Goal: Navigation & Orientation: Find specific page/section

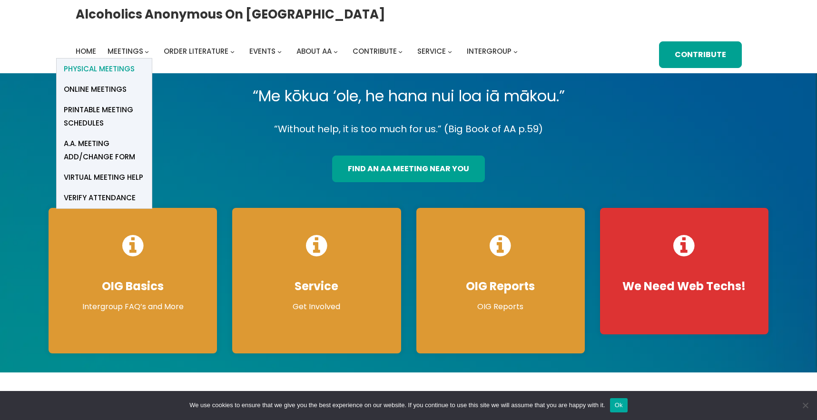
click at [135, 62] on span "Physical Meetings" at bounding box center [99, 68] width 71 height 13
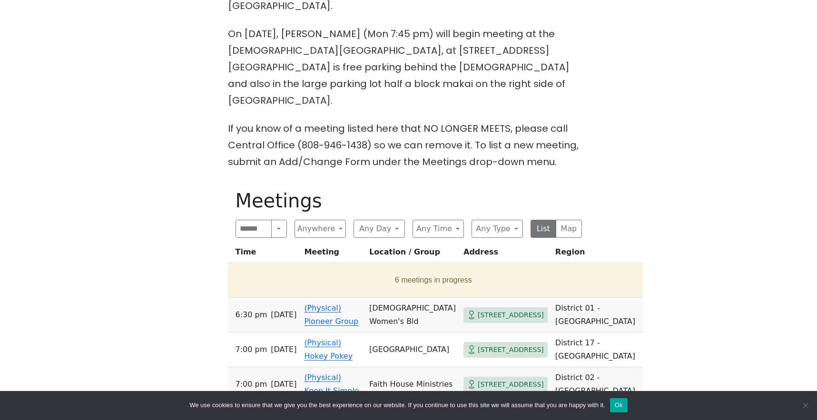
scroll to position [428, 0]
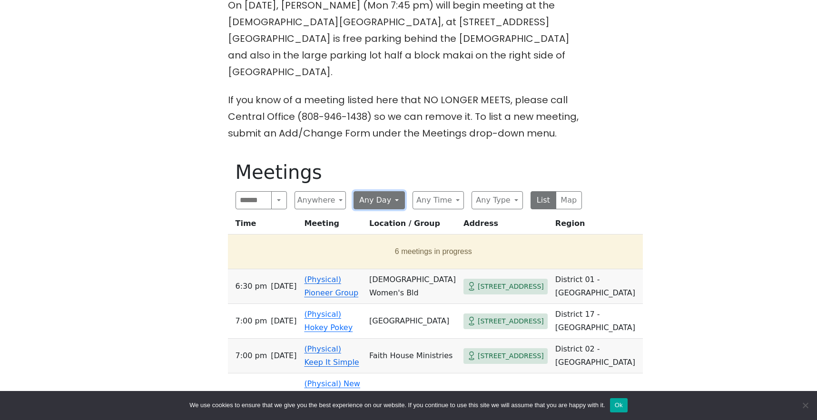
click at [391, 191] on button "Any Day" at bounding box center [379, 200] width 51 height 18
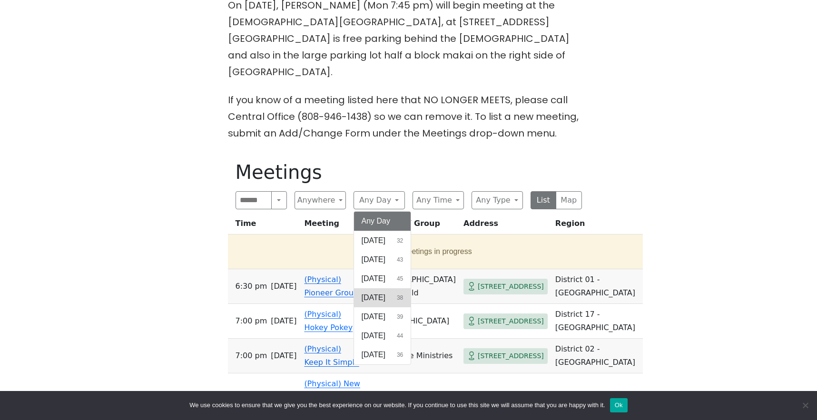
click at [374, 292] on span "[DATE]" at bounding box center [374, 297] width 24 height 11
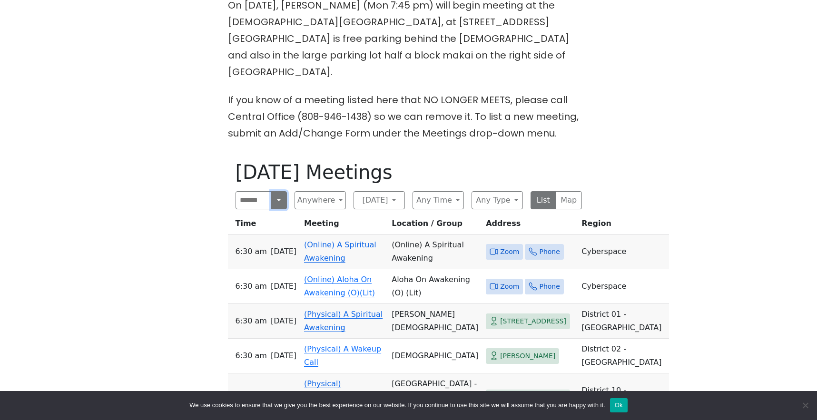
click at [276, 191] on button "Search" at bounding box center [278, 200] width 15 height 18
click at [262, 261] on button "Near Me" at bounding box center [261, 270] width 50 height 19
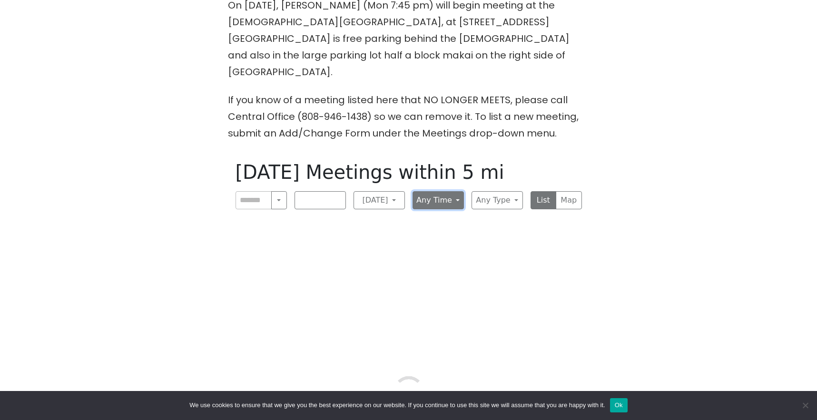
click at [455, 191] on button "Any Time" at bounding box center [438, 200] width 51 height 18
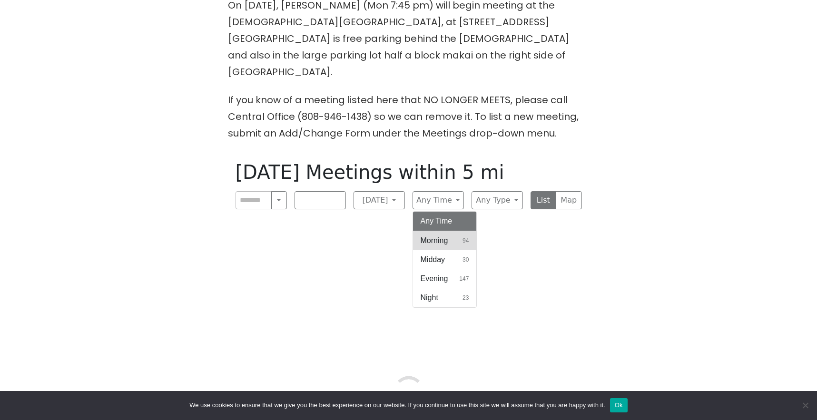
click at [443, 235] on span "Morning" at bounding box center [435, 240] width 28 height 11
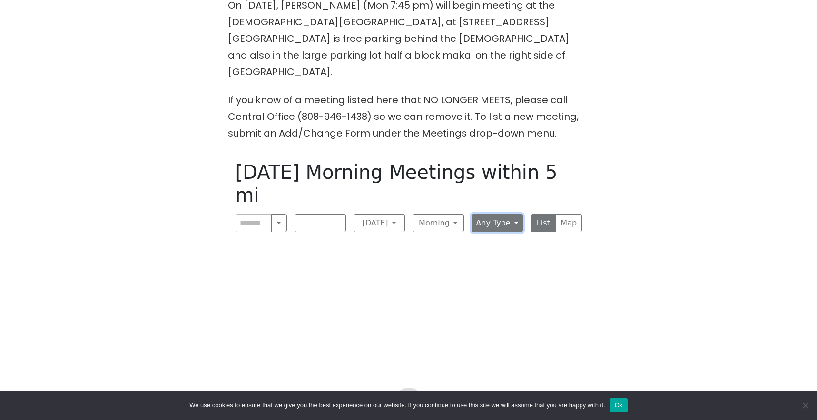
click at [513, 214] on button "Any Type" at bounding box center [497, 223] width 51 height 18
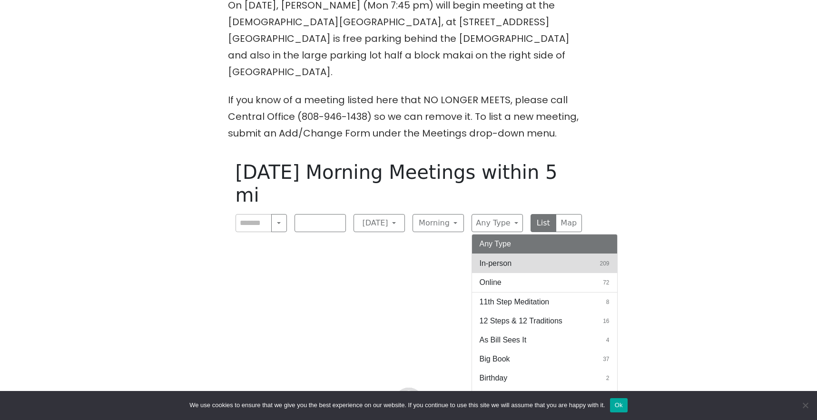
click at [494, 258] on span "In-person" at bounding box center [496, 263] width 32 height 11
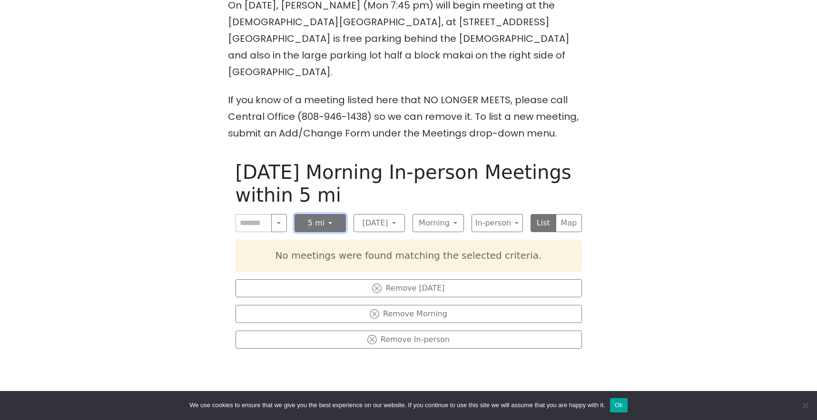
click at [328, 214] on button "5 mi" at bounding box center [320, 223] width 51 height 18
click at [321, 235] on button "Any Distance" at bounding box center [320, 250] width 50 height 30
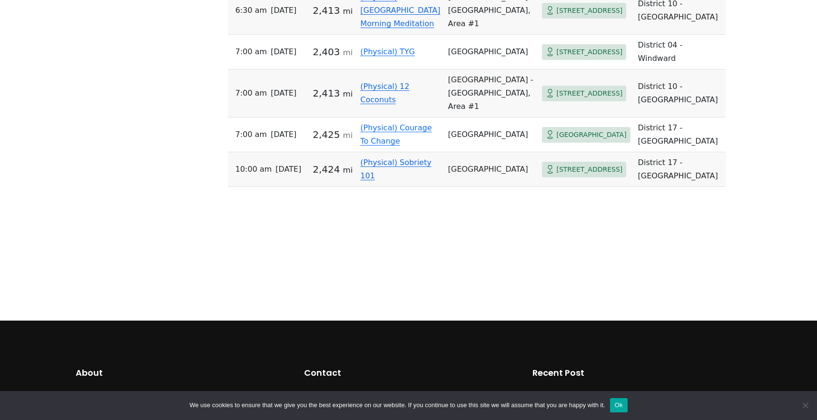
scroll to position [761, 0]
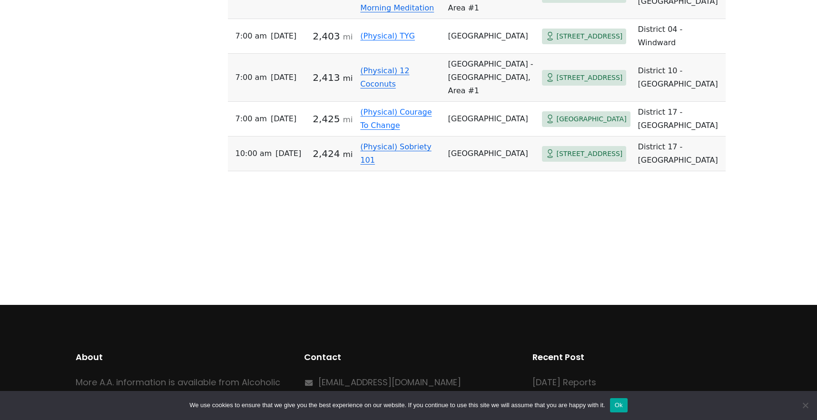
click at [444, 171] on td "[GEOGRAPHIC_DATA]" at bounding box center [491, 154] width 94 height 35
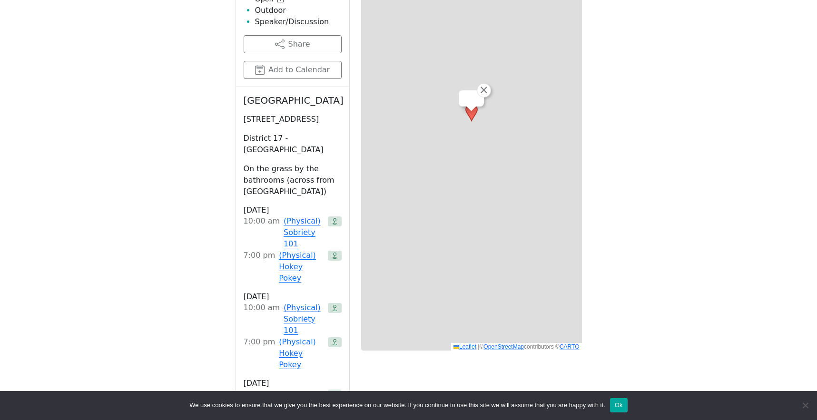
scroll to position [549, 0]
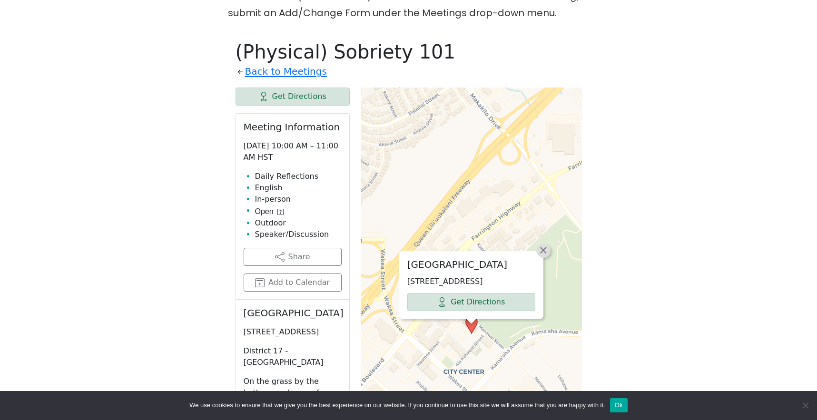
click at [543, 245] on span "×" at bounding box center [544, 250] width 10 height 11
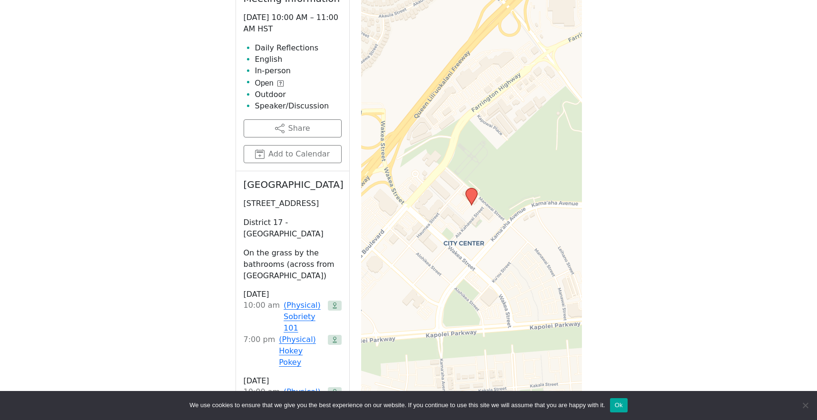
scroll to position [691, 0]
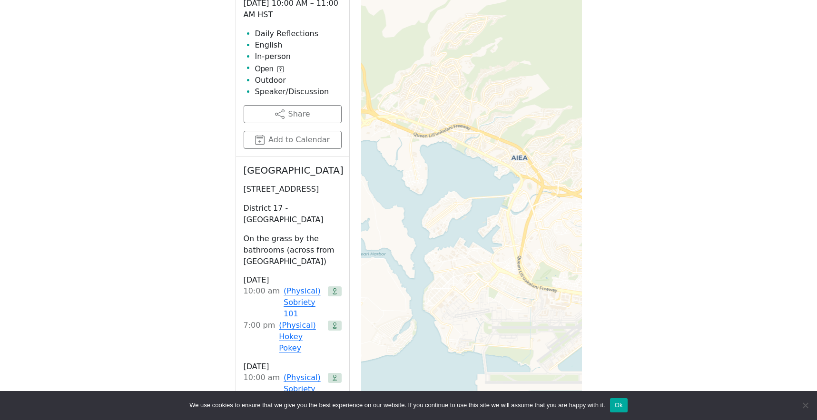
drag, startPoint x: 505, startPoint y: 276, endPoint x: 165, endPoint y: 297, distance: 340.8
click at [134, 299] on div "The Pioneer Group (Tues, 6:30, inside the Women’s Bld. at [DEMOGRAPHIC_DATA]) i…" at bounding box center [408, 347] width 735 height 1439
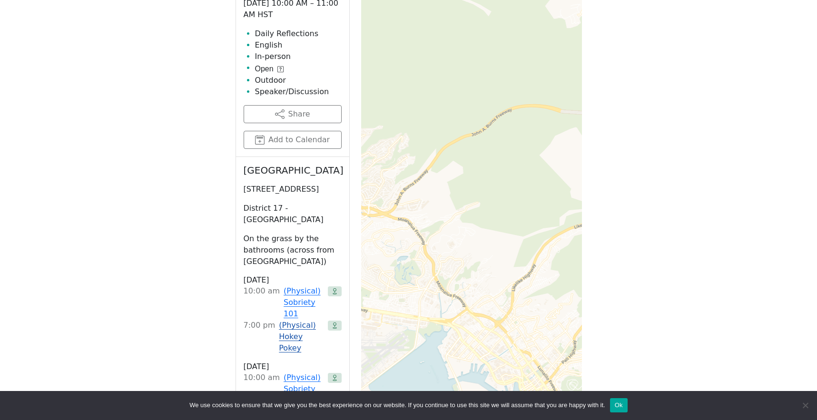
drag, startPoint x: 421, startPoint y: 277, endPoint x: 296, endPoint y: 291, distance: 125.4
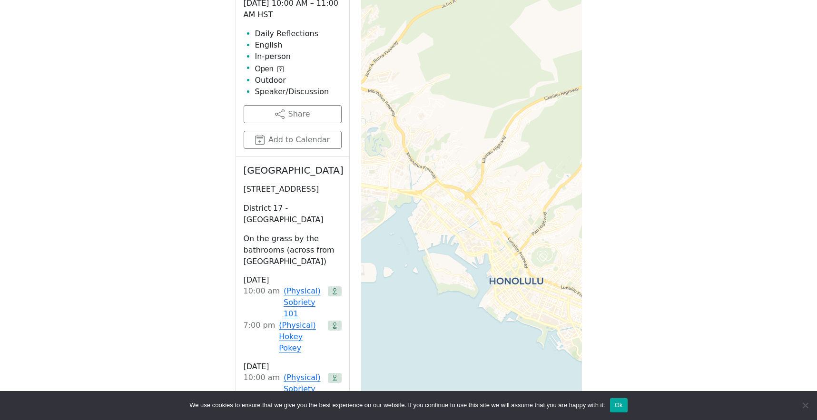
drag, startPoint x: 493, startPoint y: 299, endPoint x: 463, endPoint y: 172, distance: 130.1
click at [463, 172] on div "Leaflet | © OpenStreetMap contributors © CARTO" at bounding box center [471, 183] width 221 height 476
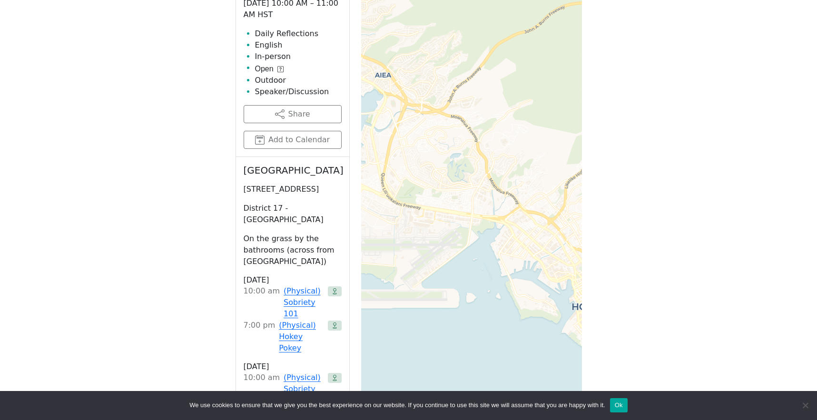
drag, startPoint x: 468, startPoint y: 187, endPoint x: 568, endPoint y: 208, distance: 102.2
click at [568, 208] on div "Leaflet | © OpenStreetMap contributors © CARTO" at bounding box center [471, 183] width 221 height 476
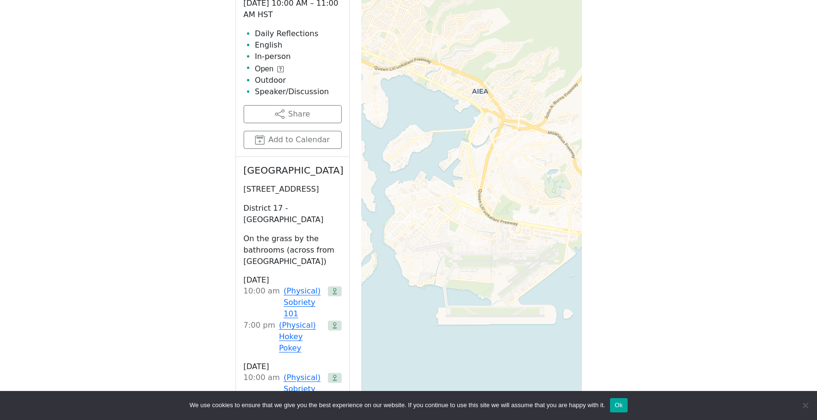
drag, startPoint x: 464, startPoint y: 198, endPoint x: 539, endPoint y: 209, distance: 75.1
click at [536, 209] on div "Leaflet | © OpenStreetMap contributors © CARTO" at bounding box center [471, 183] width 221 height 476
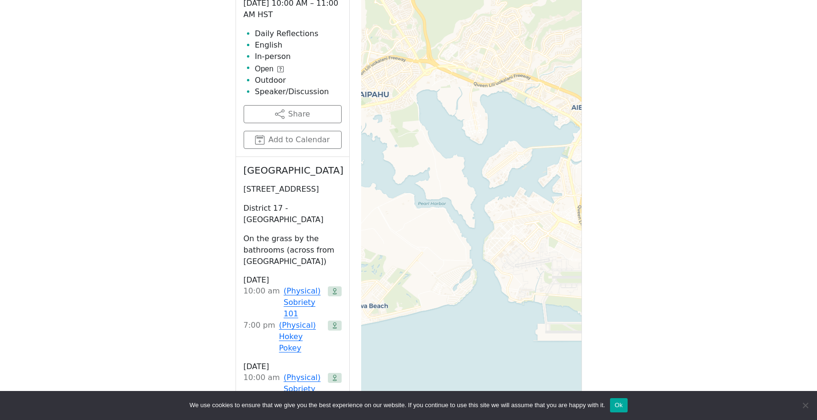
drag, startPoint x: 450, startPoint y: 196, endPoint x: 541, endPoint y: 212, distance: 92.3
click at [541, 212] on div "Leaflet | © OpenStreetMap contributors © CARTO" at bounding box center [471, 183] width 221 height 476
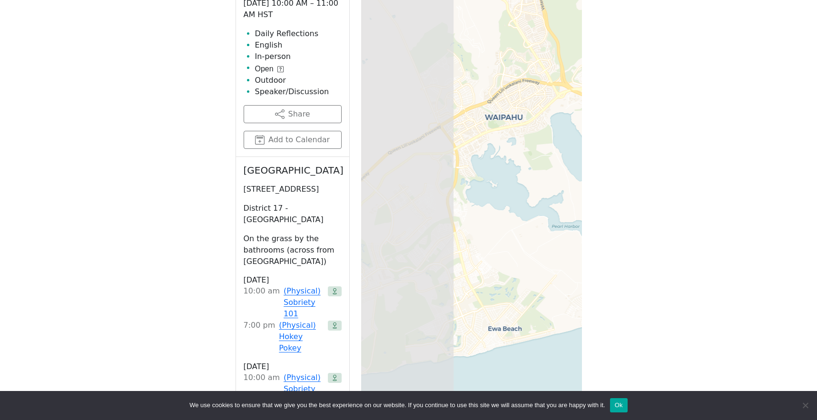
drag, startPoint x: 448, startPoint y: 201, endPoint x: 582, endPoint y: 224, distance: 135.6
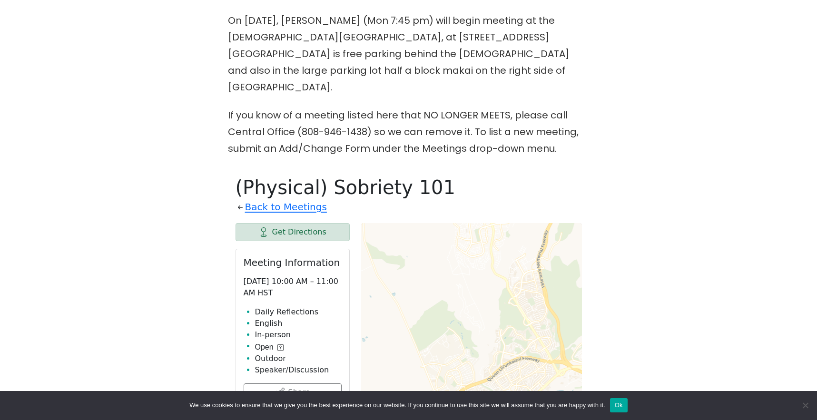
scroll to position [406, 0]
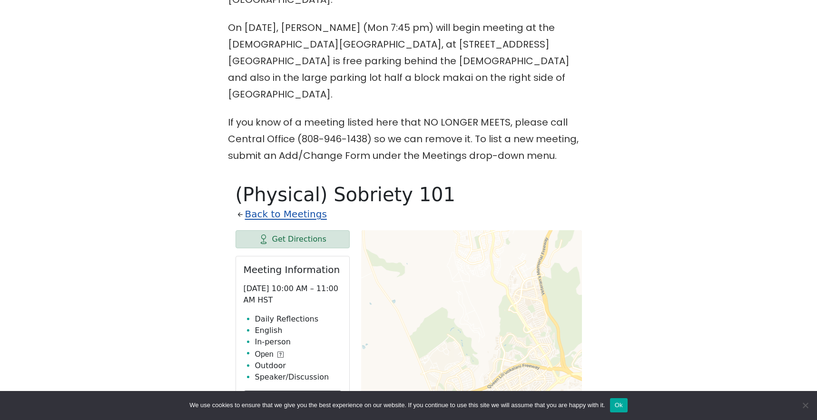
click at [302, 206] on link "Back to Meetings" at bounding box center [286, 214] width 82 height 17
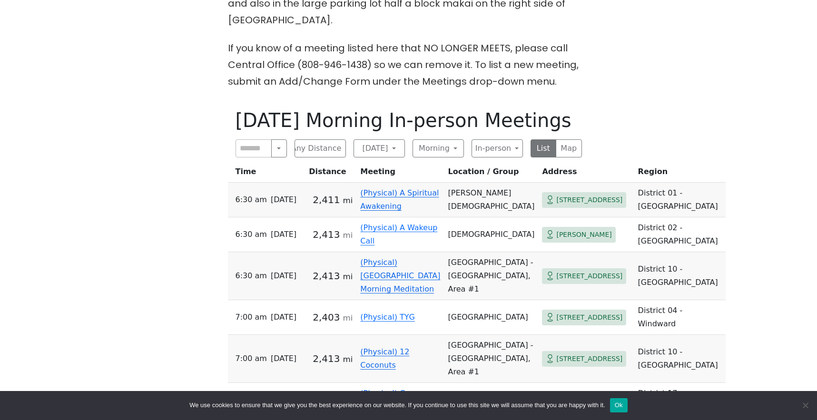
scroll to position [501, 0]
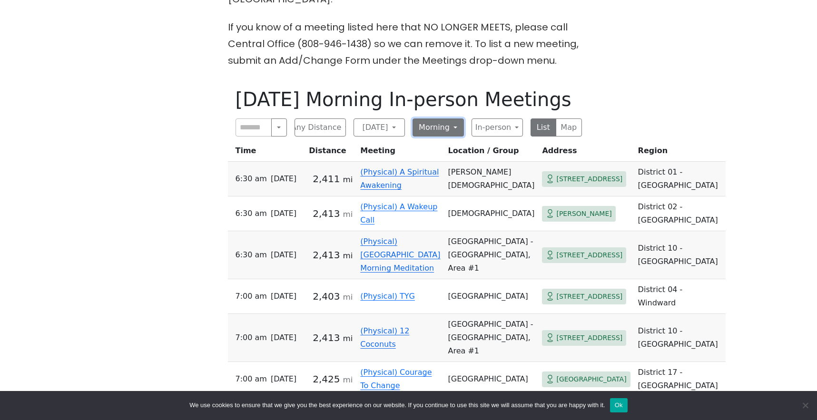
click at [446, 118] on button "Morning" at bounding box center [438, 127] width 51 height 18
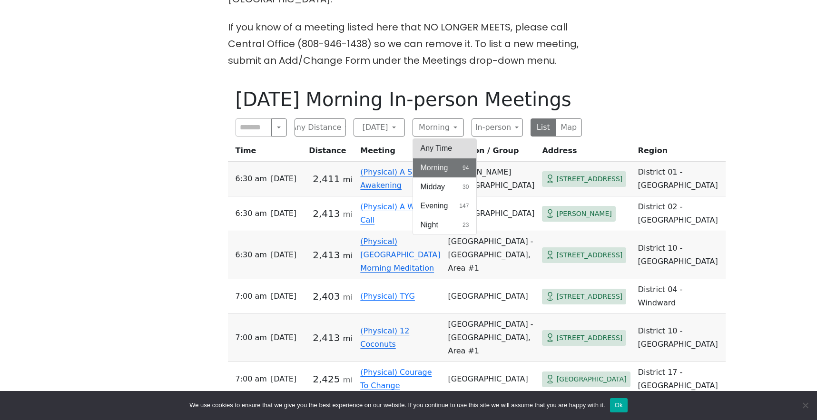
click at [436, 139] on button "Any Time" at bounding box center [445, 148] width 64 height 19
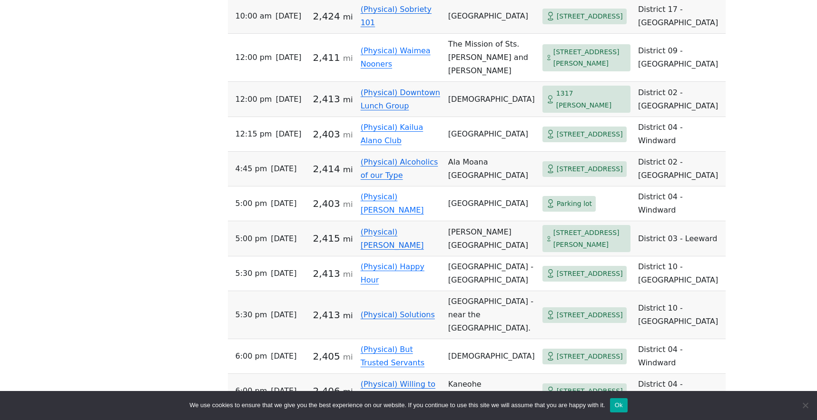
scroll to position [882, 0]
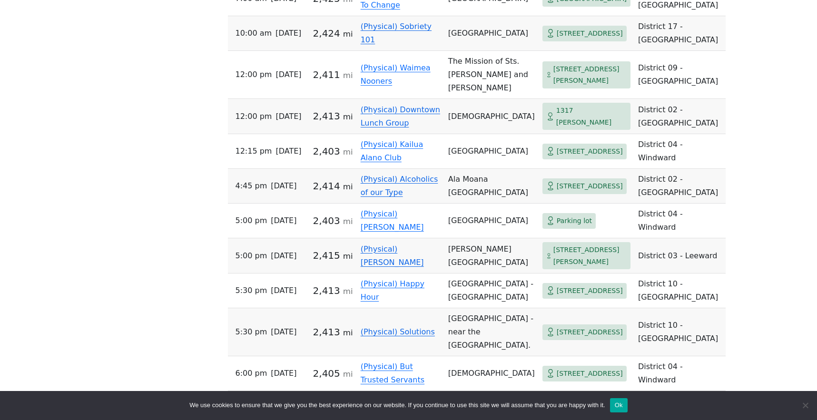
click at [454, 134] on td "[DEMOGRAPHIC_DATA]" at bounding box center [491, 116] width 94 height 35
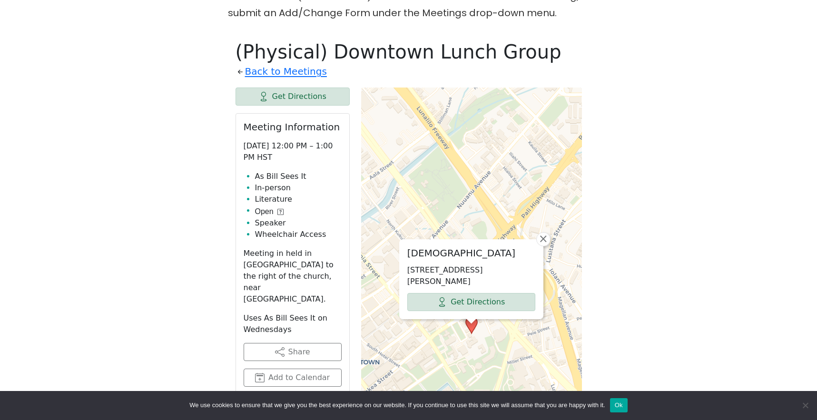
click at [543, 233] on span "×" at bounding box center [544, 238] width 10 height 11
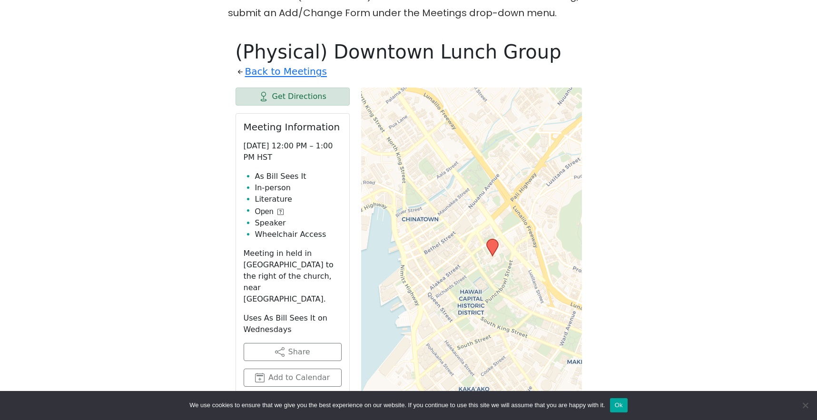
drag, startPoint x: 537, startPoint y: 280, endPoint x: 506, endPoint y: 219, distance: 68.3
click at [506, 219] on div "Leaflet | © OpenStreetMap contributors © CARTO" at bounding box center [471, 326] width 221 height 476
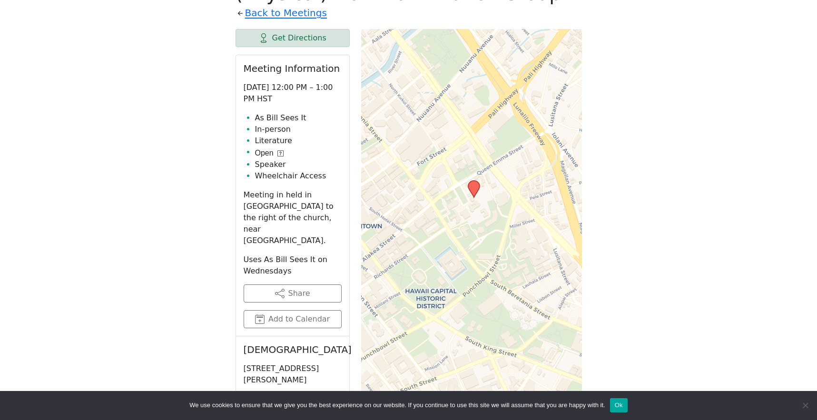
scroll to position [596, 0]
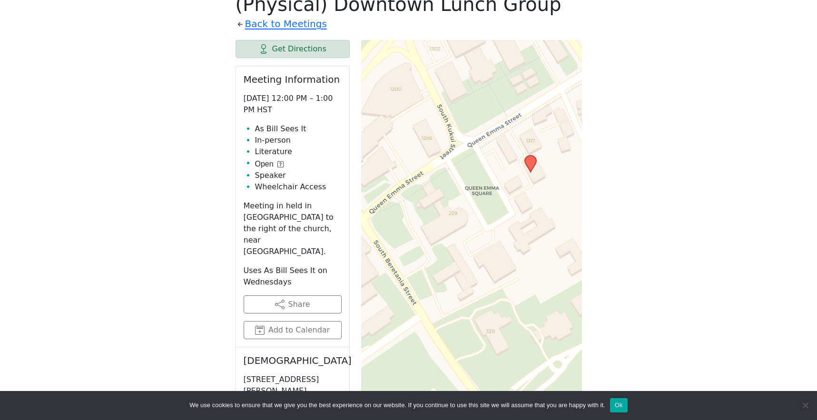
drag, startPoint x: 487, startPoint y: 217, endPoint x: 556, endPoint y: 332, distance: 134.0
click at [556, 332] on div "Leaflet | © OpenStreetMap contributors © CARTO" at bounding box center [471, 278] width 221 height 476
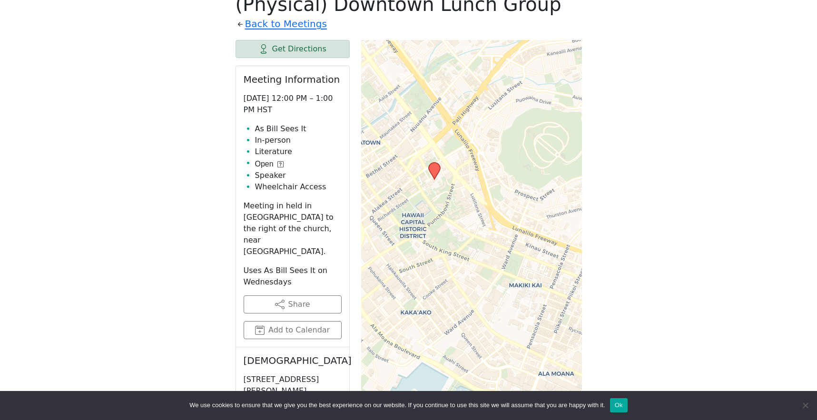
drag, startPoint x: 497, startPoint y: 284, endPoint x: 440, endPoint y: 197, distance: 103.3
click at [440, 197] on div "Leaflet | © OpenStreetMap contributors © CARTO" at bounding box center [471, 278] width 221 height 476
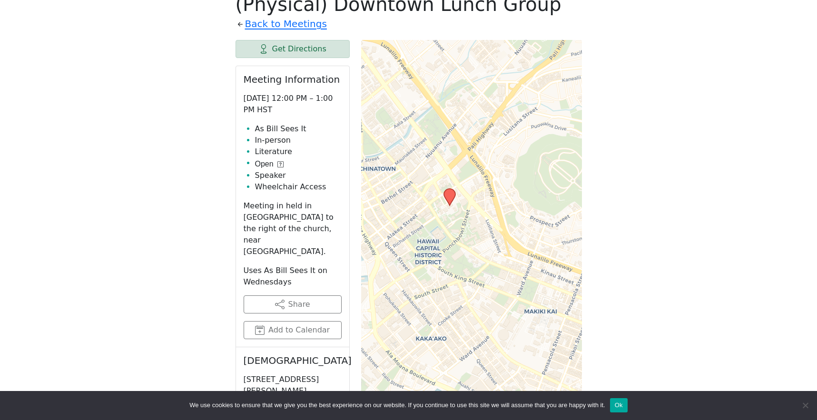
drag, startPoint x: 433, startPoint y: 170, endPoint x: 448, endPoint y: 197, distance: 30.3
click at [448, 197] on div "Leaflet | © OpenStreetMap contributors © CARTO" at bounding box center [471, 278] width 221 height 476
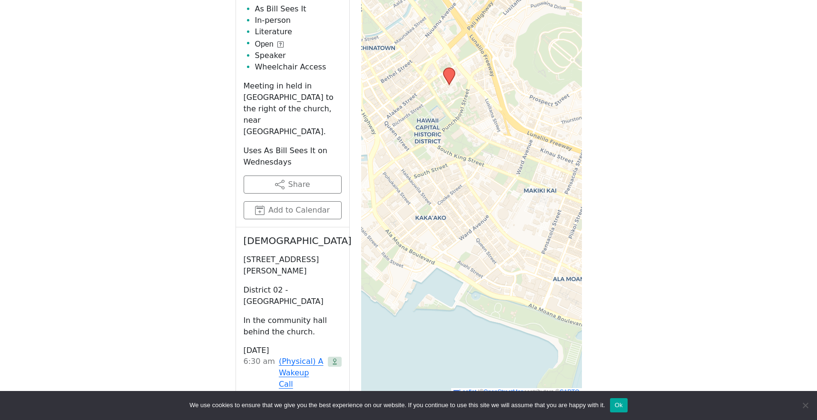
scroll to position [739, 0]
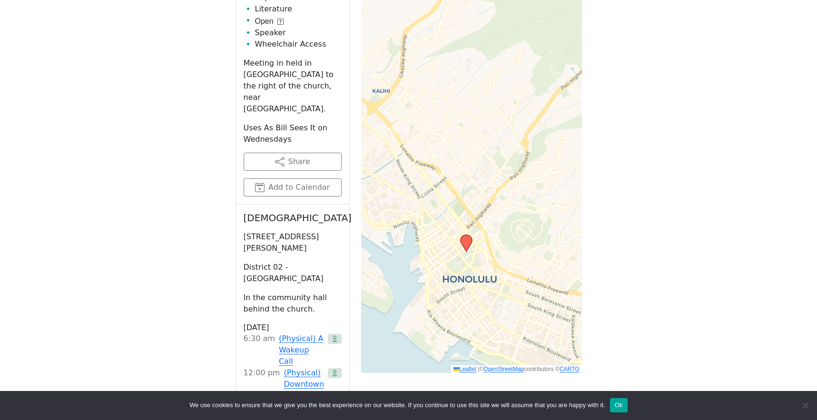
drag, startPoint x: 487, startPoint y: 86, endPoint x: 485, endPoint y: 189, distance: 103.3
click at [485, 189] on div "Leaflet | © OpenStreetMap contributors © CARTO" at bounding box center [471, 135] width 221 height 476
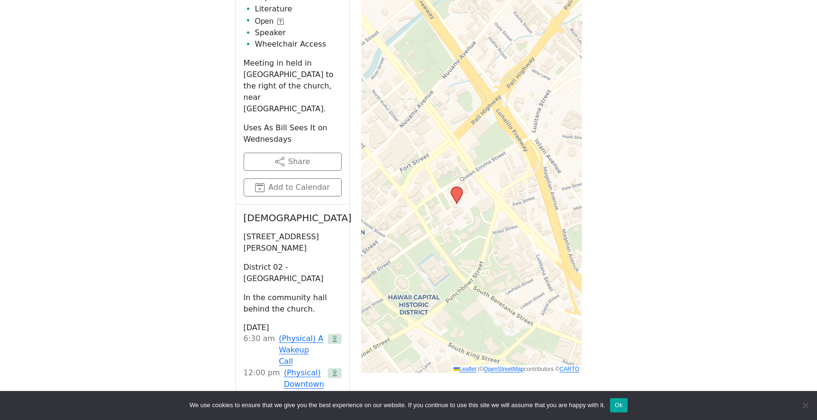
drag, startPoint x: 486, startPoint y: 247, endPoint x: 531, endPoint y: 118, distance: 136.6
click at [531, 118] on div "Leaflet | © OpenStreetMap contributors © CARTO" at bounding box center [471, 135] width 221 height 476
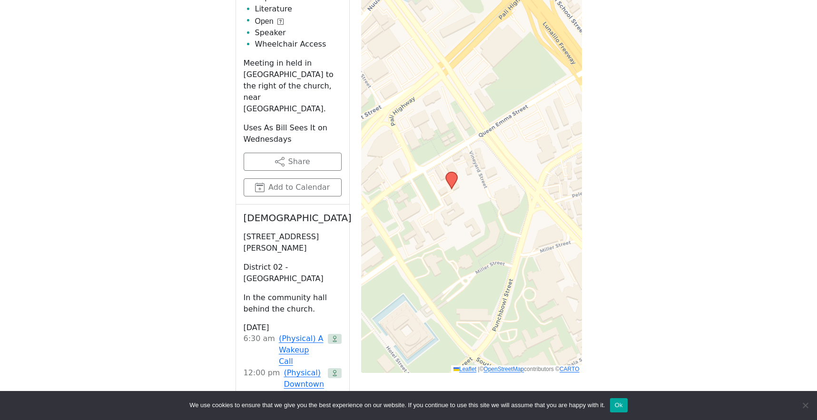
drag, startPoint x: 483, startPoint y: 145, endPoint x: 556, endPoint y: 80, distance: 97.4
click at [556, 80] on div "Leaflet | © OpenStreetMap contributors © CARTO" at bounding box center [471, 135] width 221 height 476
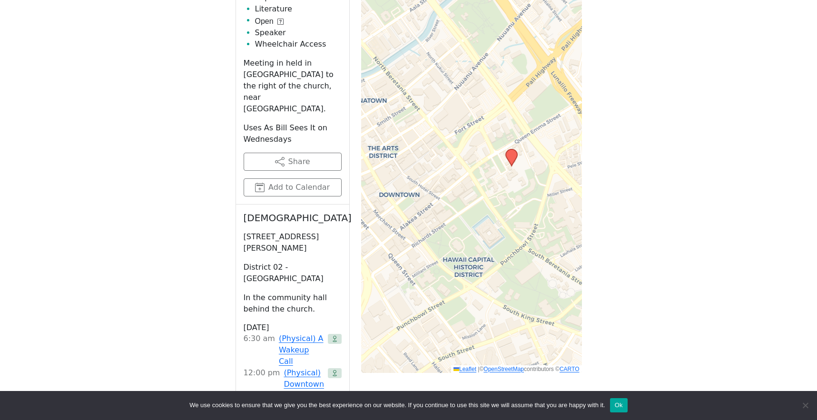
drag, startPoint x: 525, startPoint y: 92, endPoint x: 533, endPoint y: 104, distance: 13.7
click at [533, 104] on div "Leaflet | © OpenStreetMap contributors © CARTO" at bounding box center [471, 135] width 221 height 476
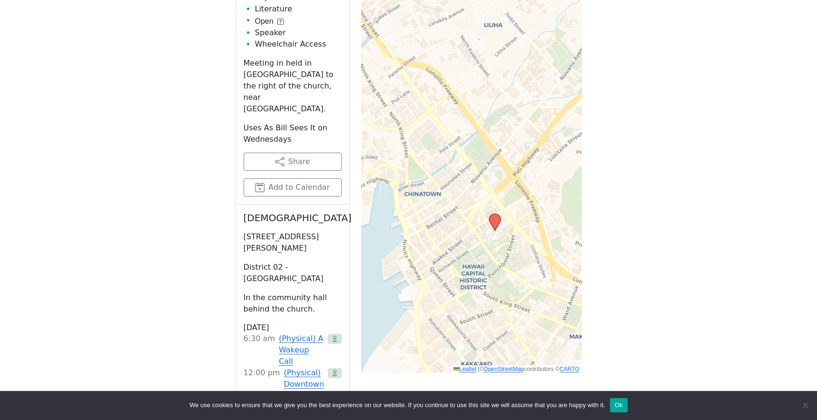
click at [478, 148] on div "Leaflet | © OpenStreetMap contributors © CARTO" at bounding box center [471, 135] width 221 height 476
click at [464, 366] on link "Leaflet" at bounding box center [464, 369] width 23 height 7
